Goal: Information Seeking & Learning: Learn about a topic

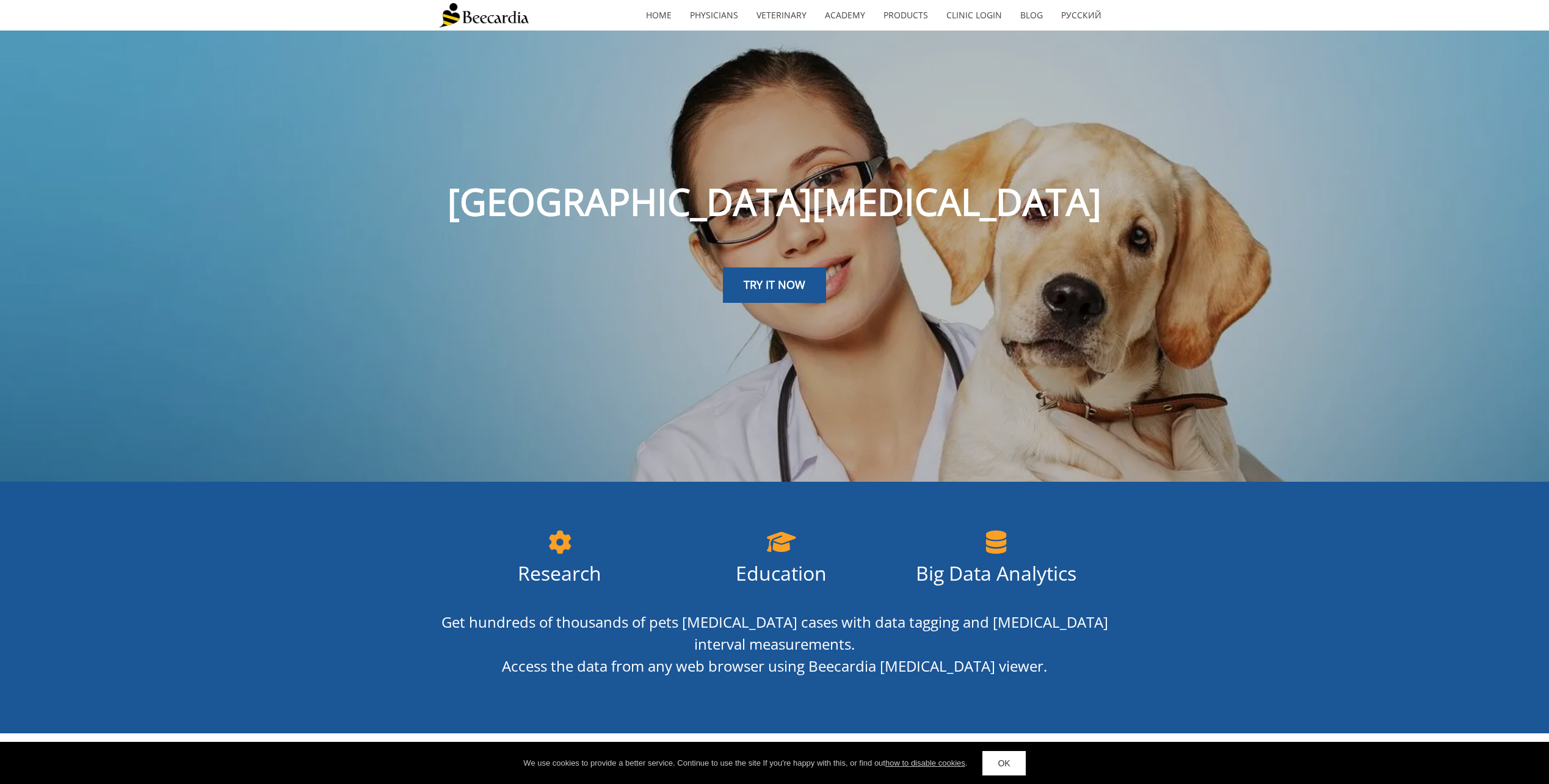
click at [1014, 577] on span "Big Data Analytics" at bounding box center [996, 573] width 161 height 26
click at [992, 544] on icon at bounding box center [996, 542] width 188 height 42
click at [775, 286] on span "TRY IT NOW" at bounding box center [774, 284] width 61 height 15
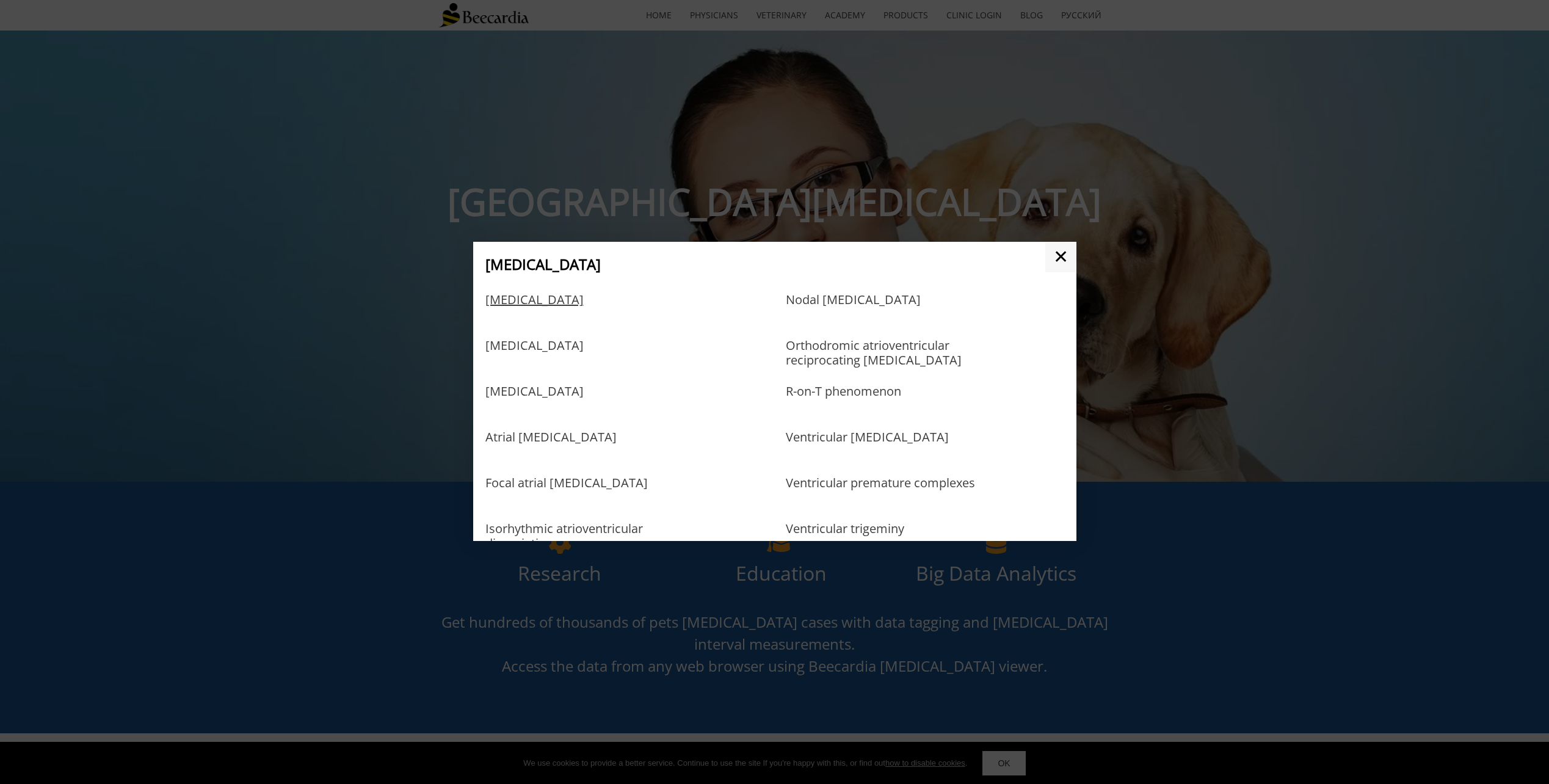
scroll to position [488, 0]
click at [536, 306] on link "Atrial fibrillation" at bounding box center [534, 313] width 98 height 40
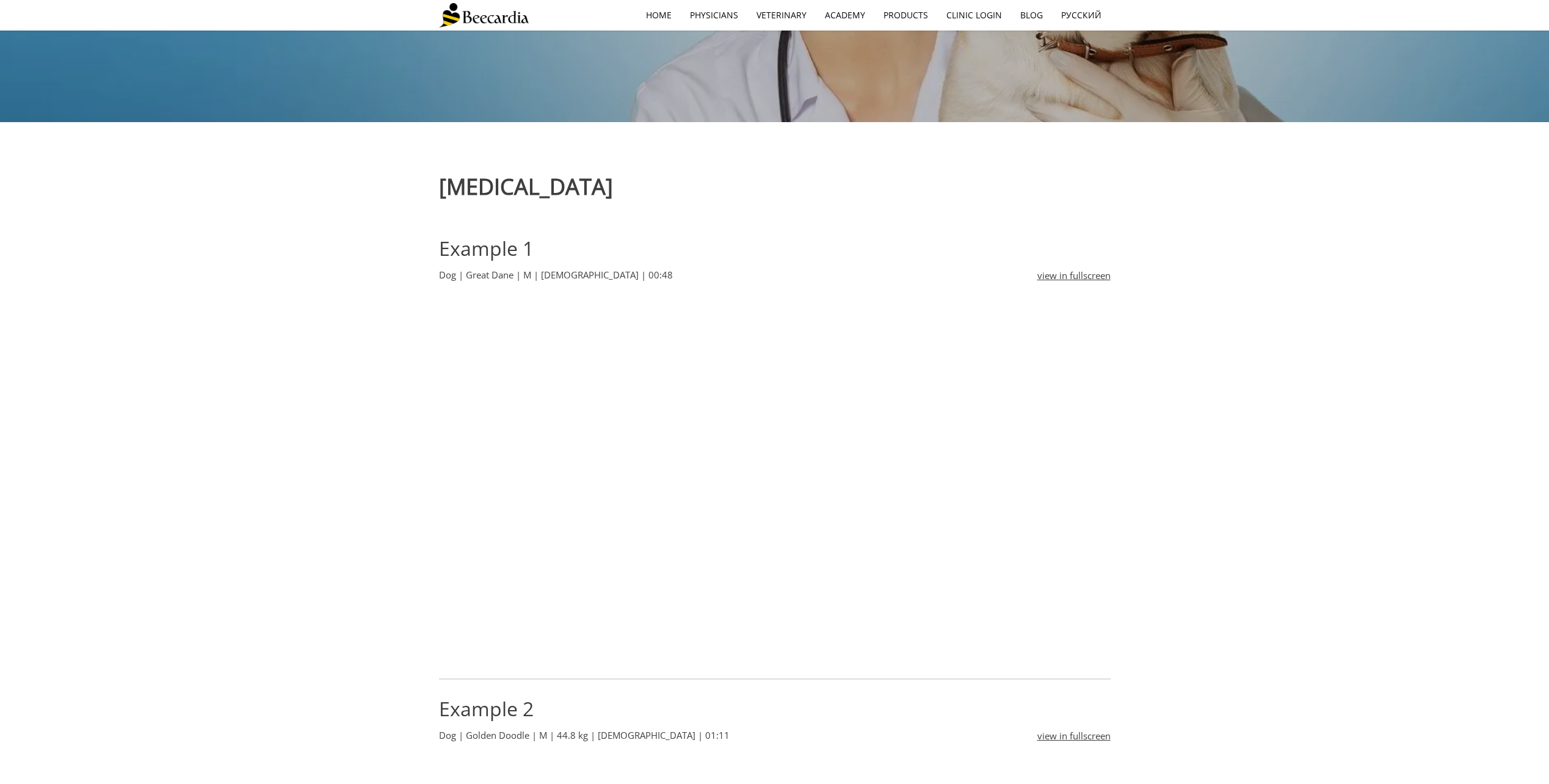
scroll to position [366, 0]
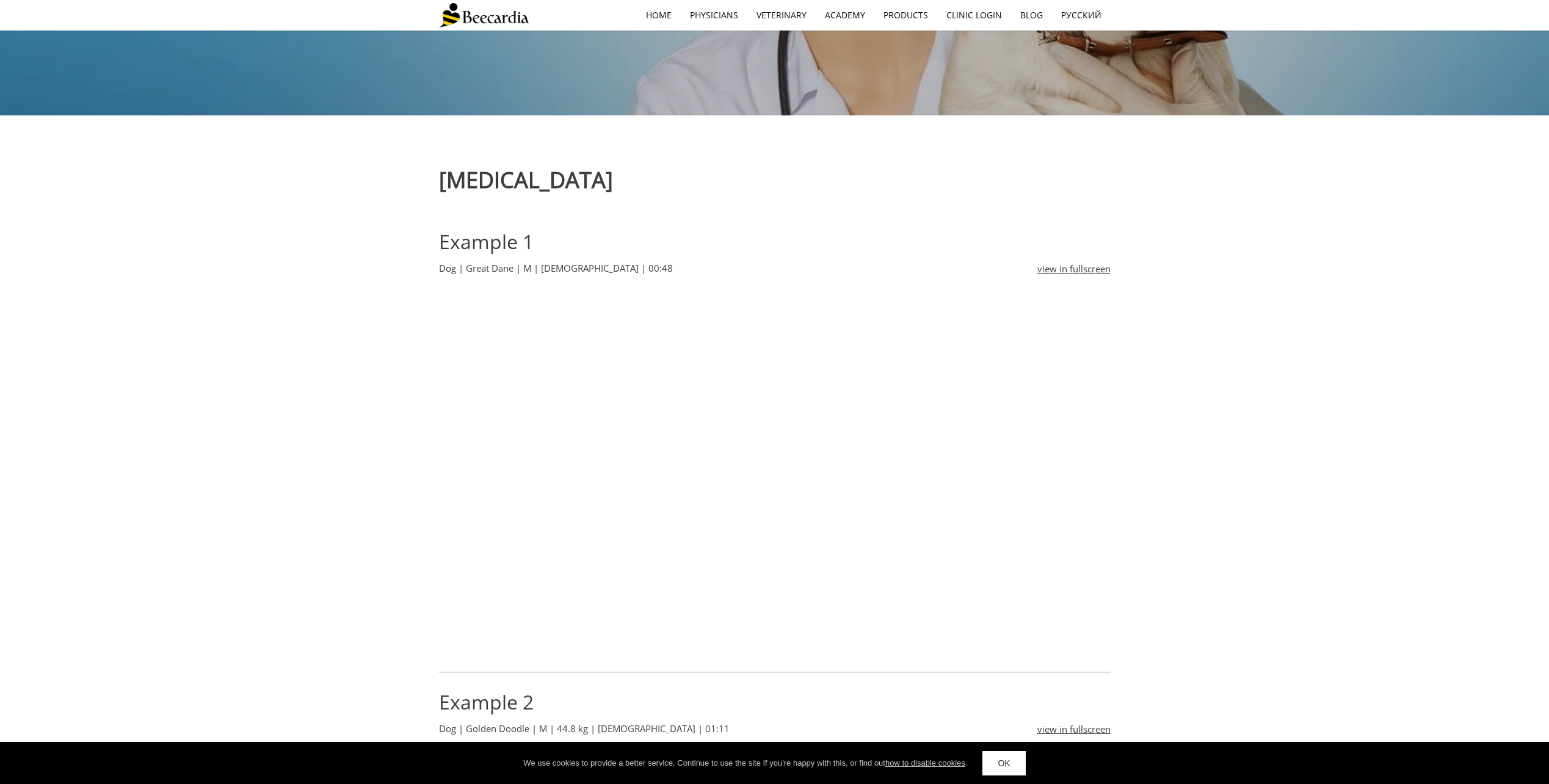
click at [1042, 271] on link "view in fullscreen" at bounding box center [1074, 268] width 73 height 15
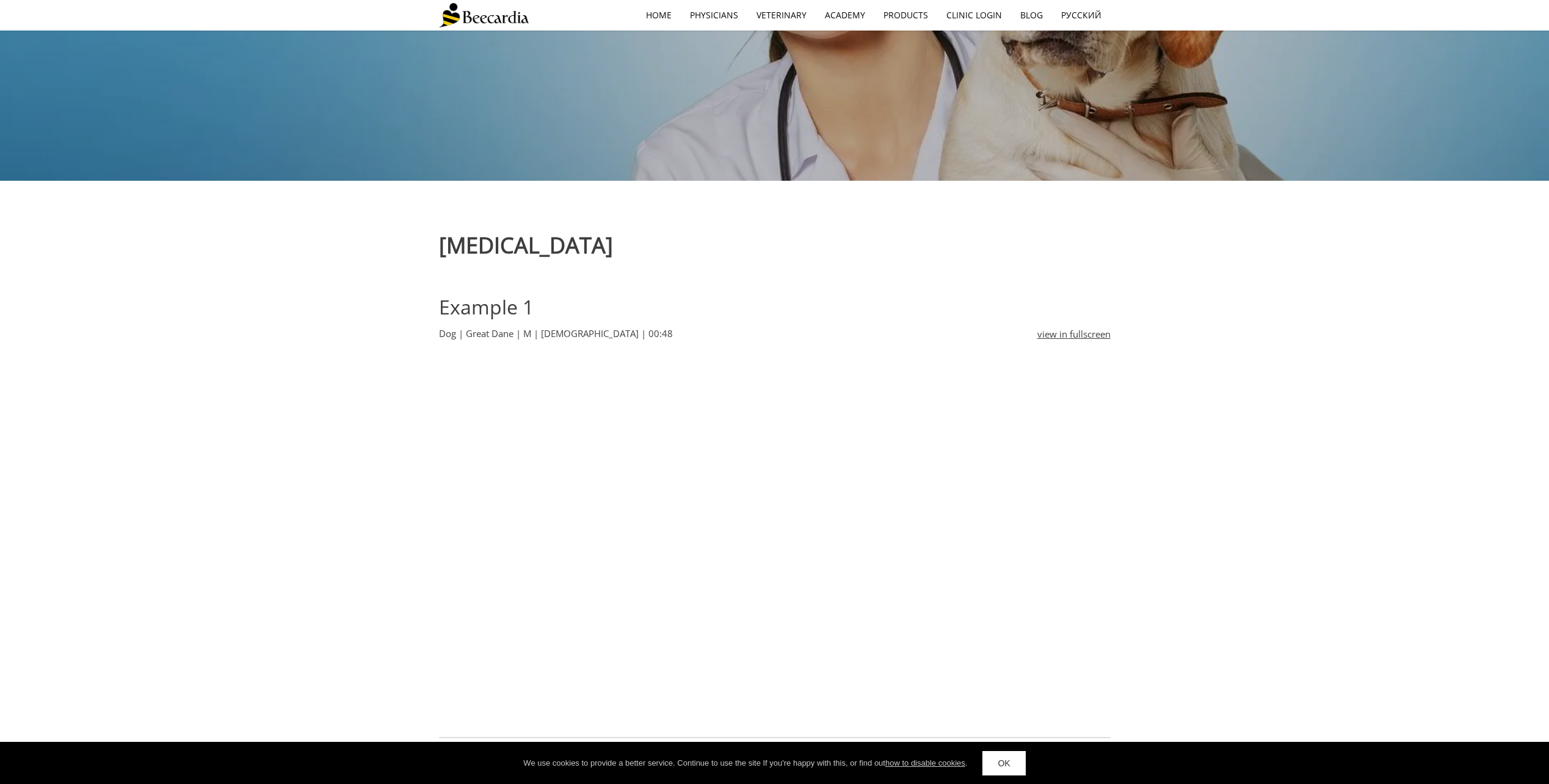
scroll to position [305, 0]
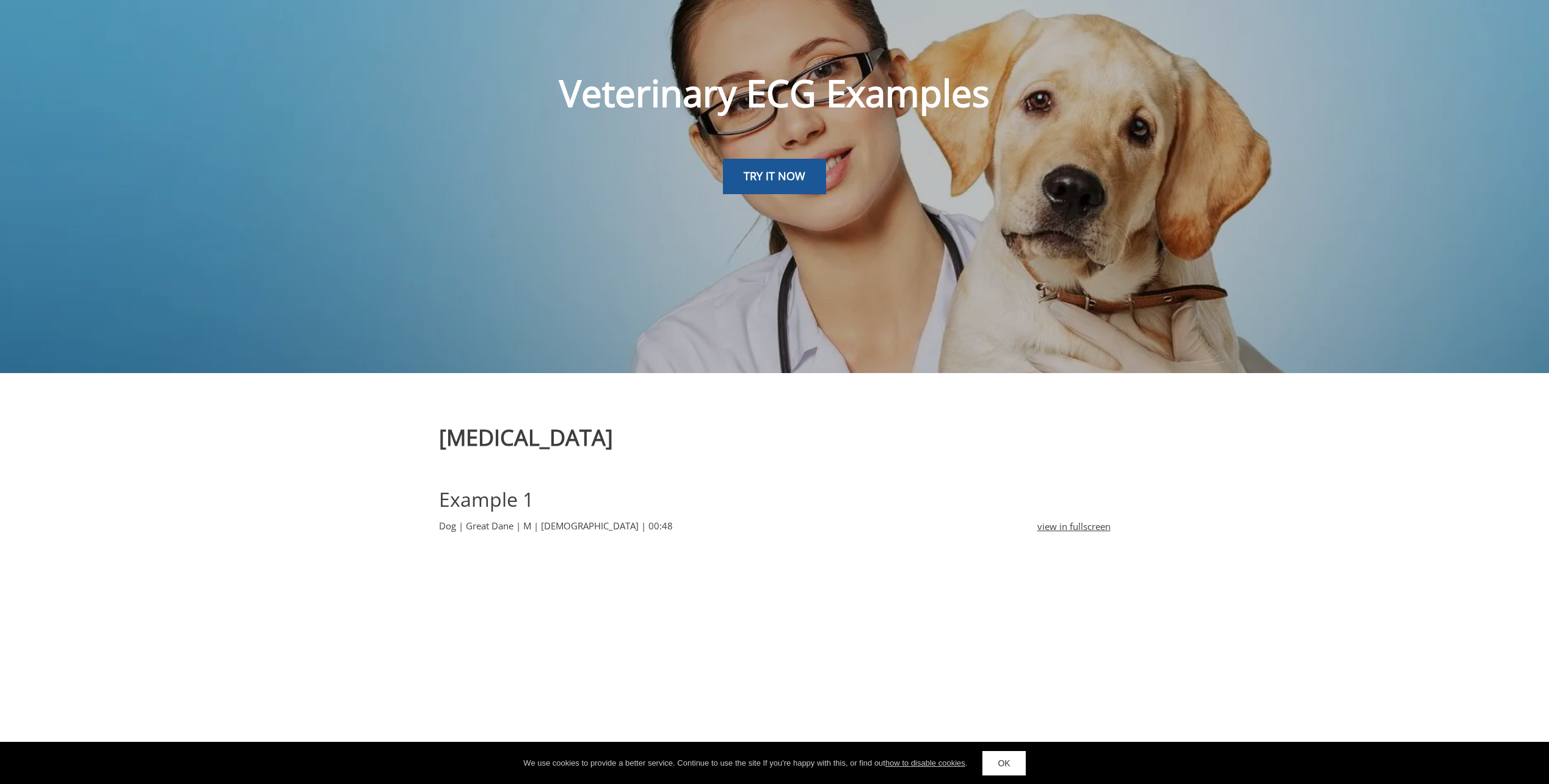
scroll to position [0, 0]
